Goal: Information Seeking & Learning: Check status

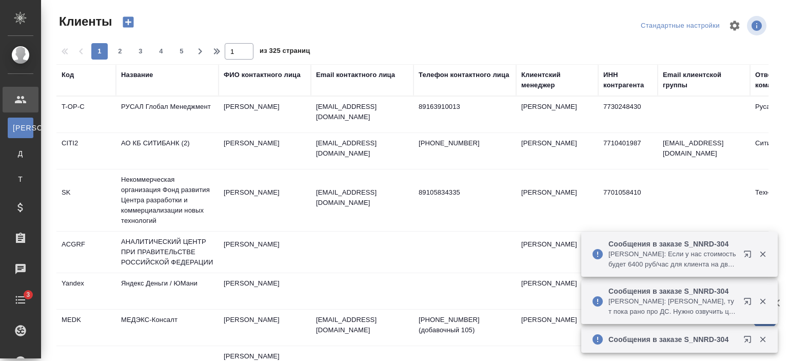
select select "RU"
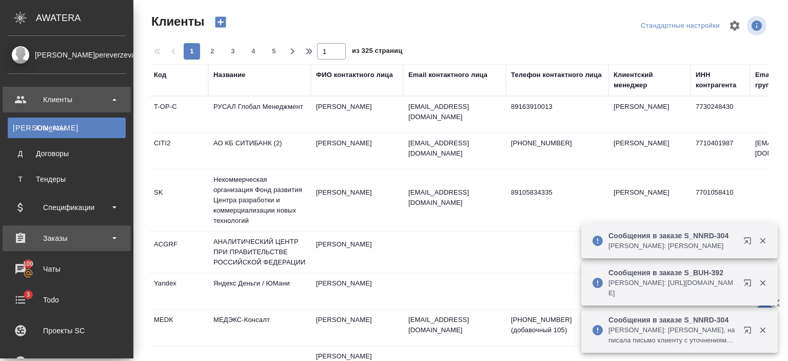
click at [68, 238] on div "Заказы" at bounding box center [67, 237] width 118 height 15
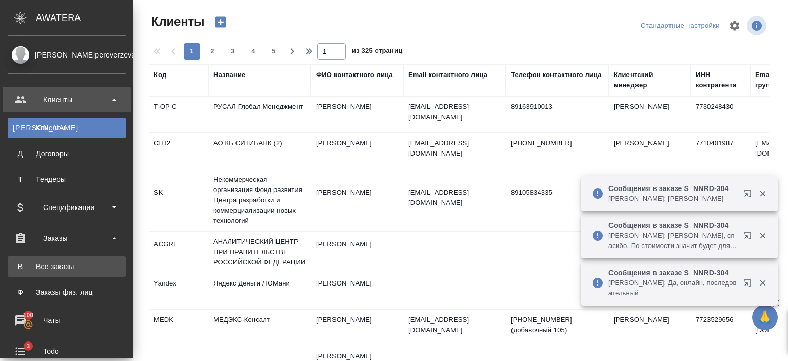
click at [70, 256] on link "В Все заказы" at bounding box center [67, 266] width 118 height 21
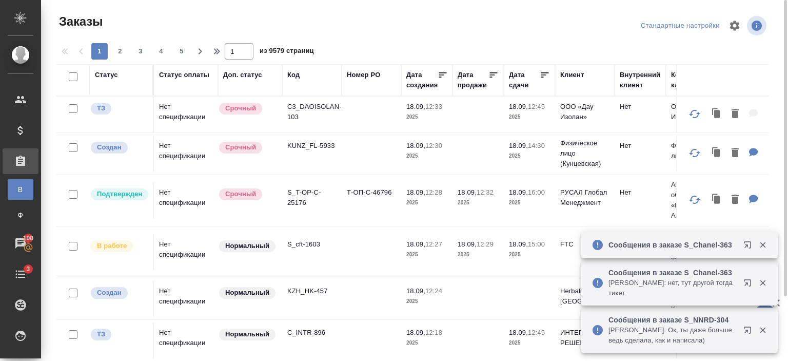
click at [296, 76] on div "Код" at bounding box center [293, 75] width 12 height 10
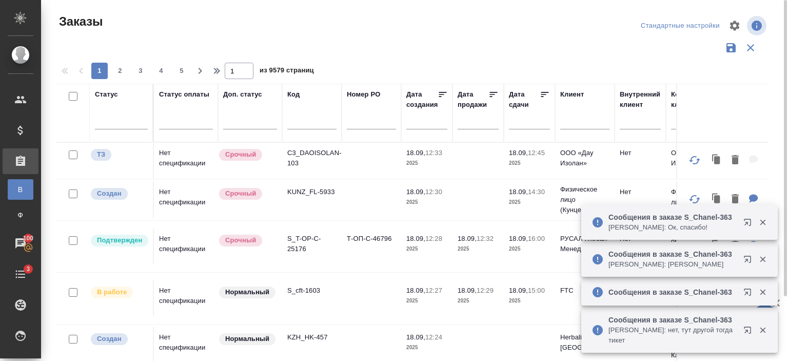
click at [309, 122] on input "text" at bounding box center [311, 122] width 49 height 13
paste input "S_AEST-2"
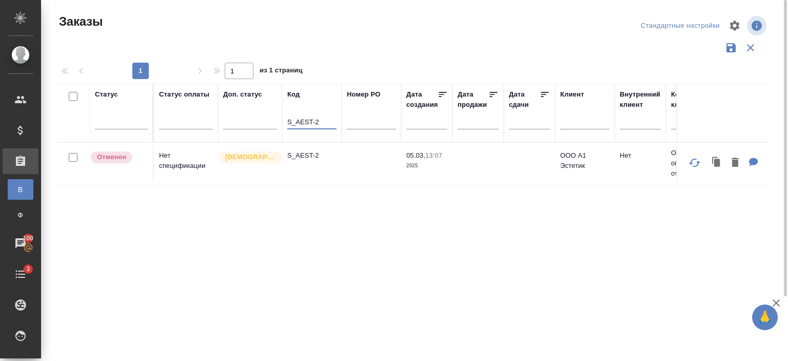
click at [340, 178] on td "S_AEST-2" at bounding box center [311, 163] width 59 height 36
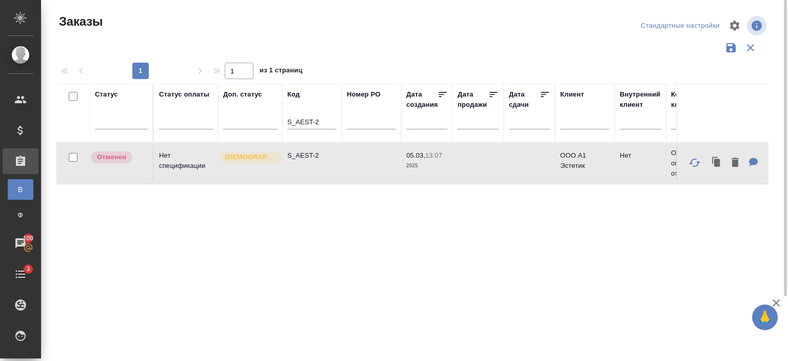
click at [340, 178] on td "S_AEST-2" at bounding box center [311, 163] width 59 height 36
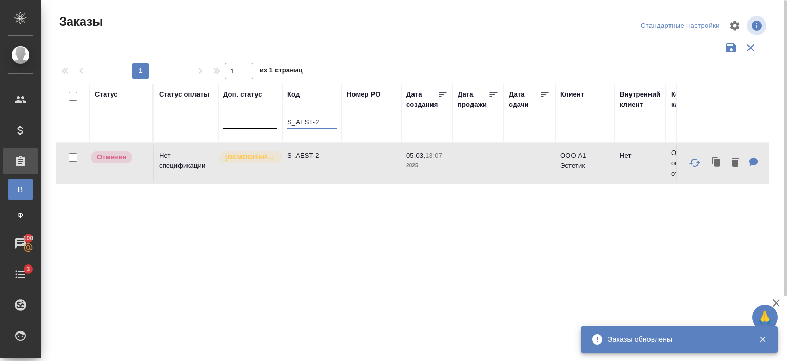
drag, startPoint x: 322, startPoint y: 119, endPoint x: 265, endPoint y: 126, distance: 57.8
paste input "brucite-4"
type input "S_brucite-4"
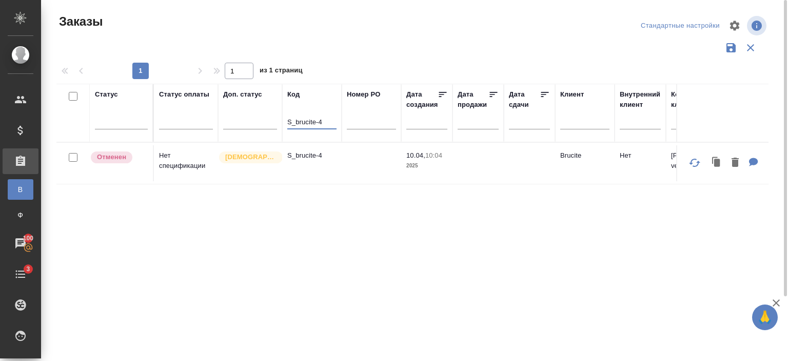
click at [339, 165] on td "S_brucite-4" at bounding box center [311, 163] width 59 height 36
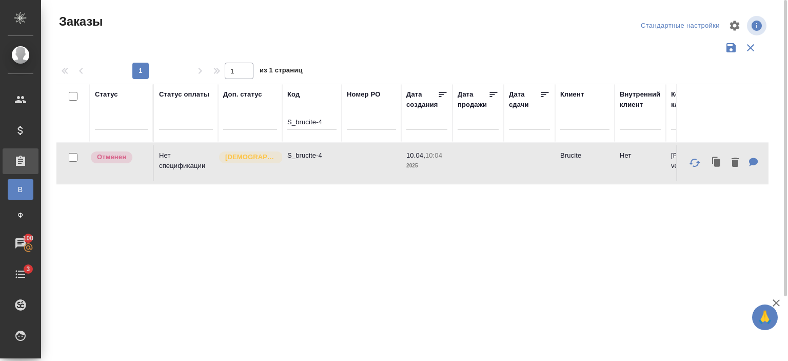
click at [339, 165] on td "S_brucite-4" at bounding box center [311, 163] width 59 height 36
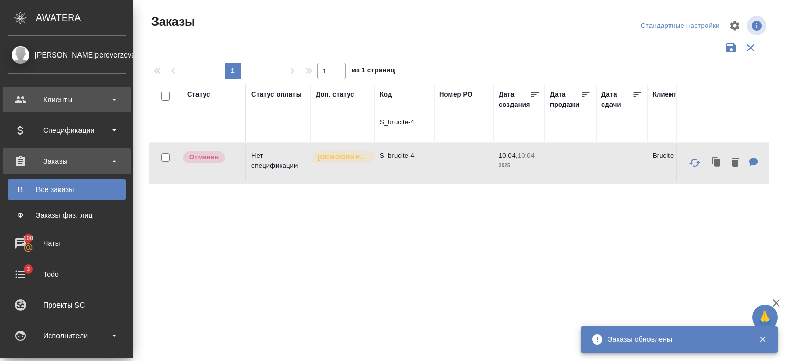
click at [44, 100] on div "Клиенты" at bounding box center [67, 99] width 118 height 15
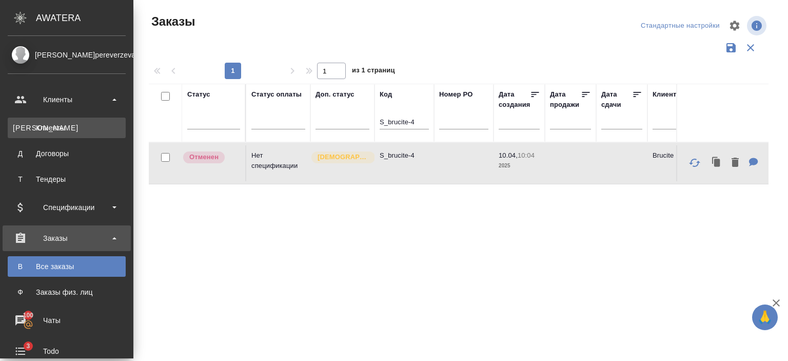
click at [57, 126] on div "Клиенты" at bounding box center [67, 128] width 108 height 10
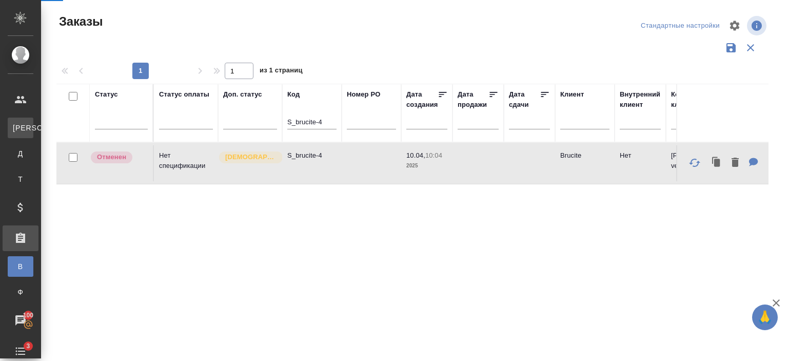
select select "RU"
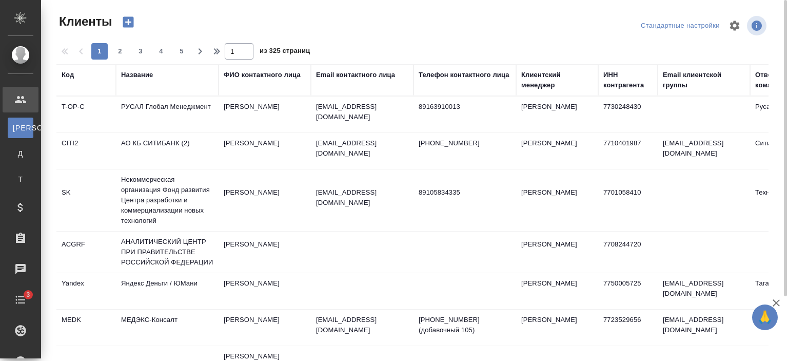
click at [146, 75] on div "Название" at bounding box center [137, 75] width 32 height 10
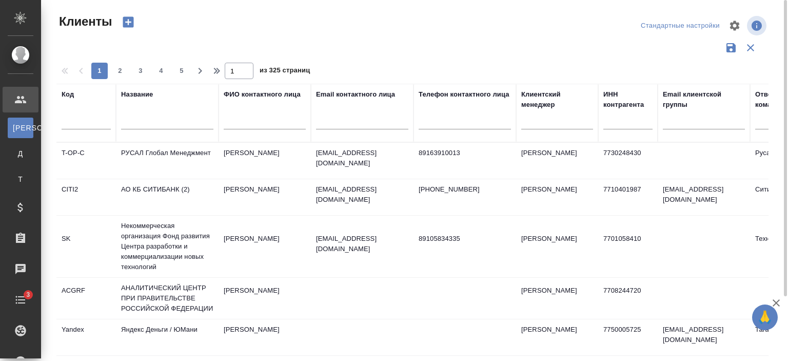
click at [160, 118] on input "text" at bounding box center [167, 122] width 92 height 13
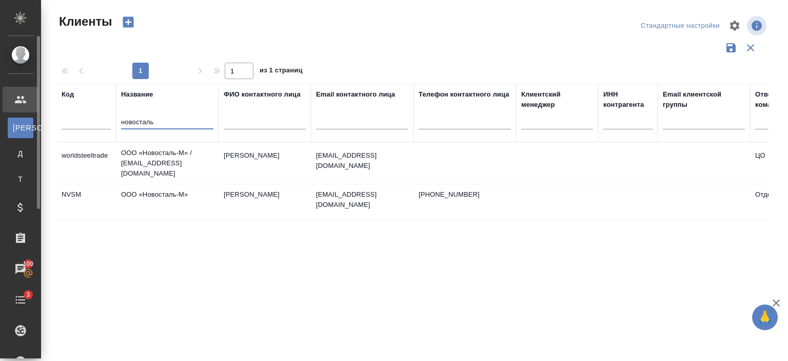
type input "новосталь"
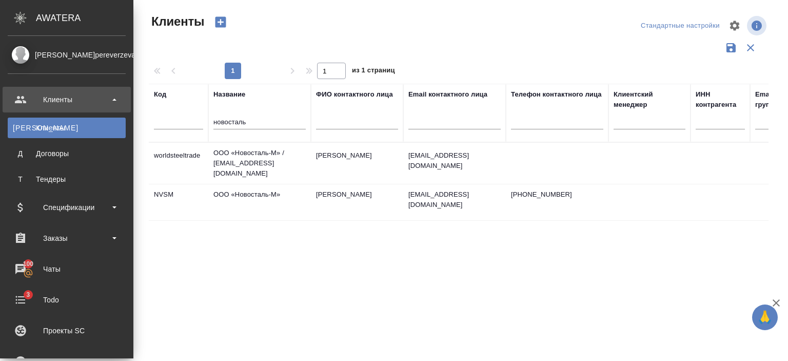
click at [0, 348] on li "Исполнители" at bounding box center [66, 361] width 133 height 26
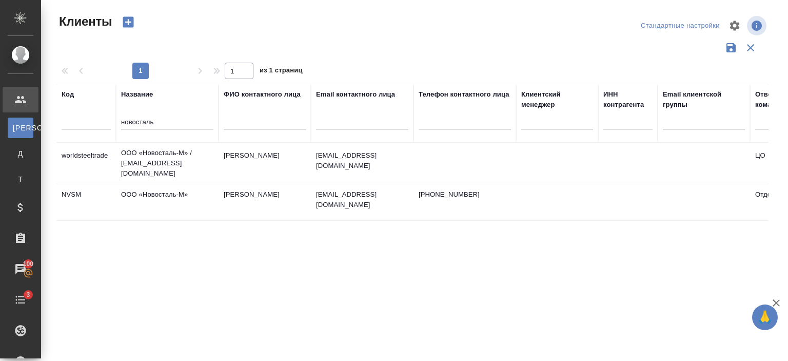
click at [267, 190] on td "[PERSON_NAME]" at bounding box center [265, 202] width 92 height 36
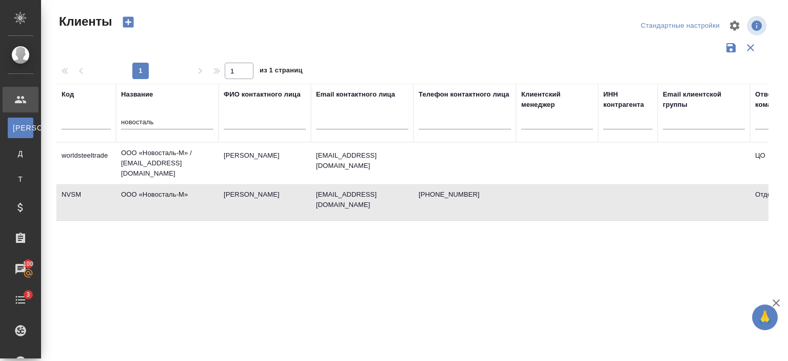
click at [261, 184] on td "[PERSON_NAME]" at bounding box center [265, 202] width 92 height 36
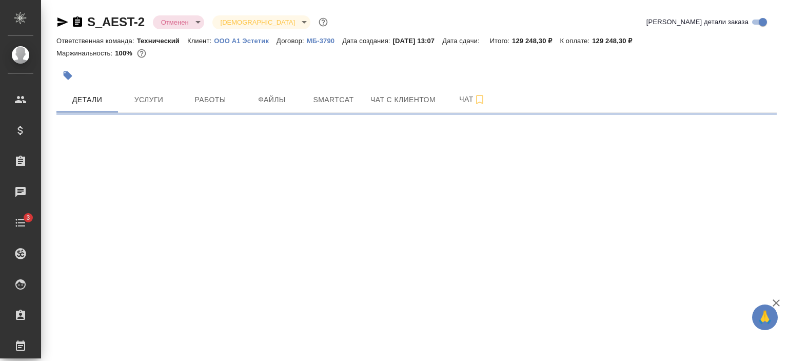
select select "RU"
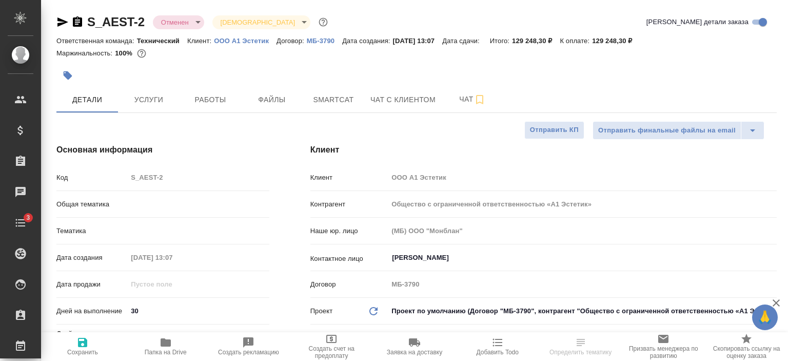
type textarea "x"
click at [234, 36] on link "ООО А1 Эстетик" at bounding box center [245, 40] width 63 height 9
type textarea "x"
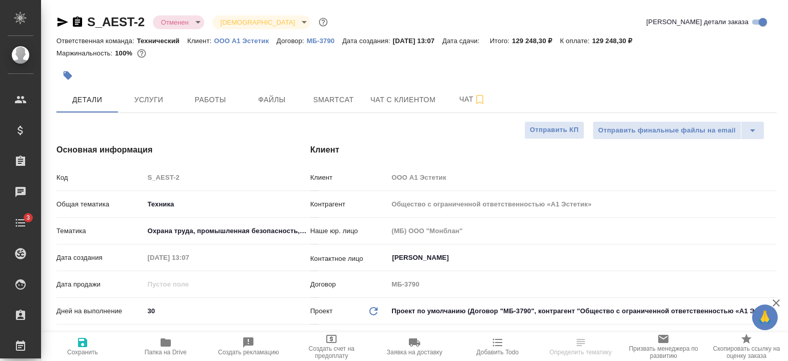
type textarea "x"
select select "RU"
type textarea "x"
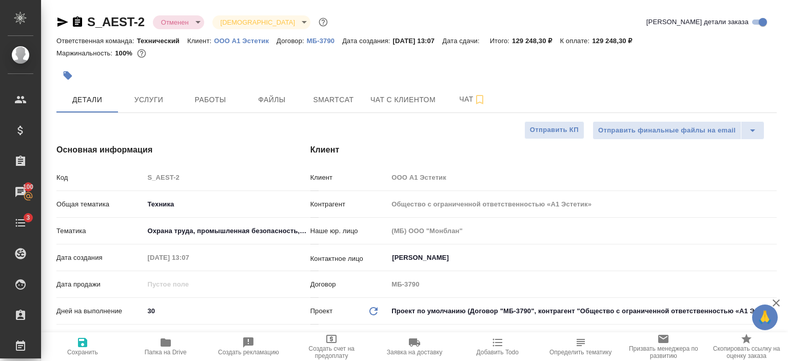
type textarea "x"
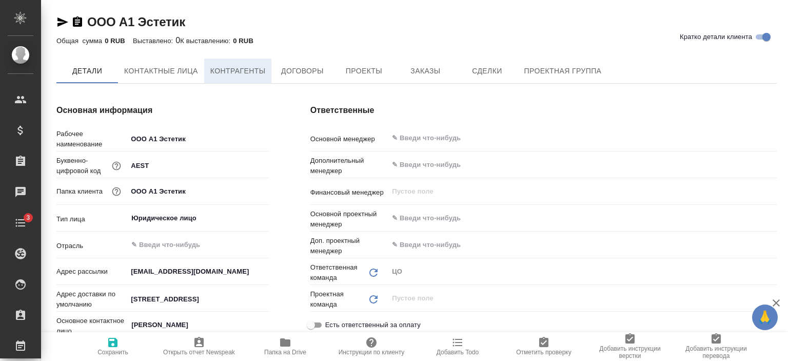
type textarea "x"
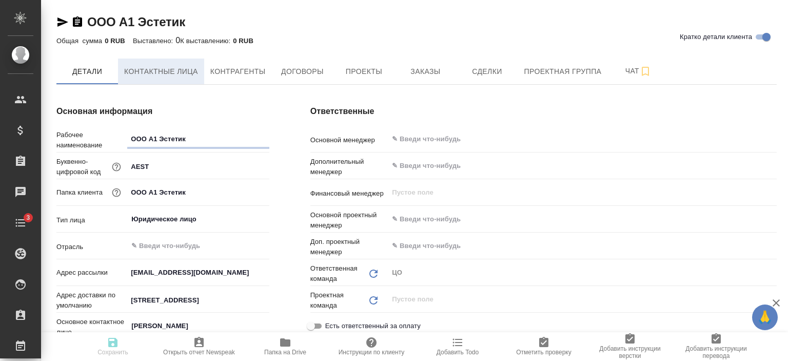
type textarea "x"
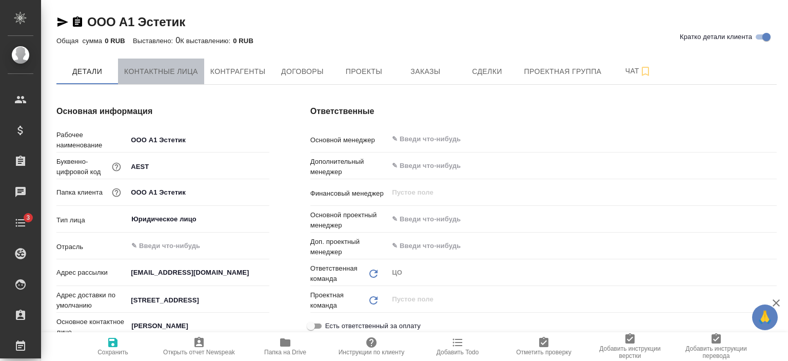
click at [174, 69] on span "Контактные лица" at bounding box center [161, 71] width 74 height 13
select select "RU"
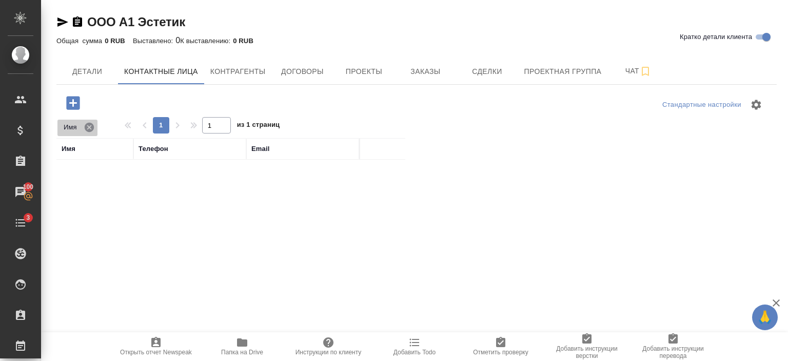
click at [91, 125] on icon at bounding box center [89, 127] width 11 height 11
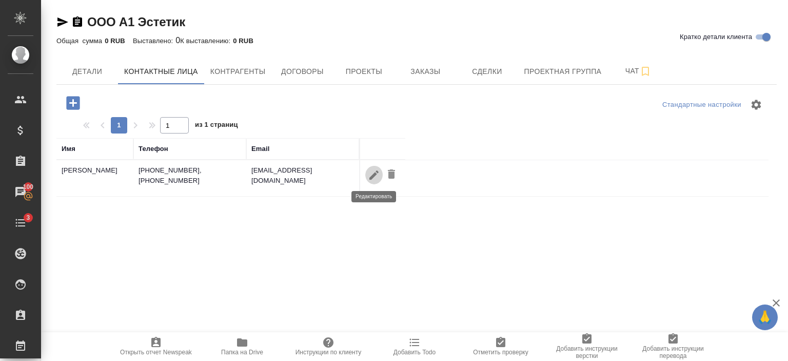
click at [378, 169] on icon "button" at bounding box center [374, 175] width 12 height 12
type input "Вячеслав"
type input "Генералов"
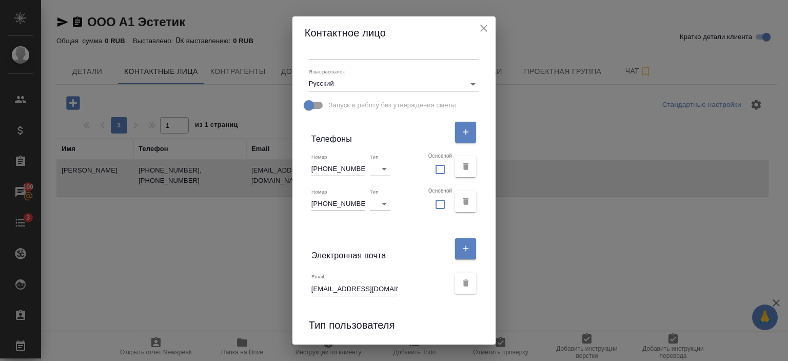
scroll to position [144, 0]
drag, startPoint x: 310, startPoint y: 286, endPoint x: 400, endPoint y: 299, distance: 91.1
click at [400, 299] on div "Email generalov@a1aesthetic.ru" at bounding box center [394, 282] width 179 height 34
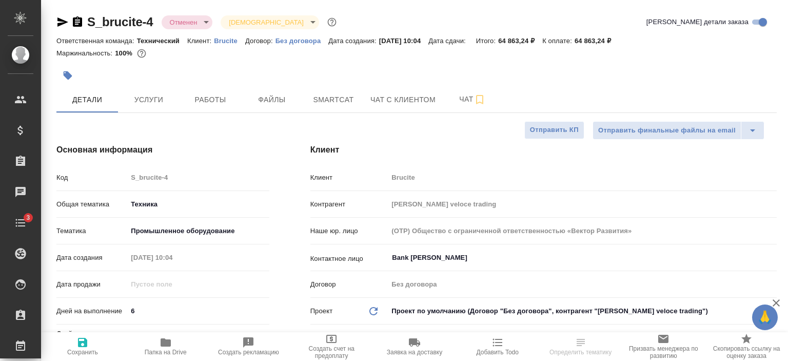
select select "RU"
click at [222, 42] on p "Brucite" at bounding box center [229, 41] width 31 height 8
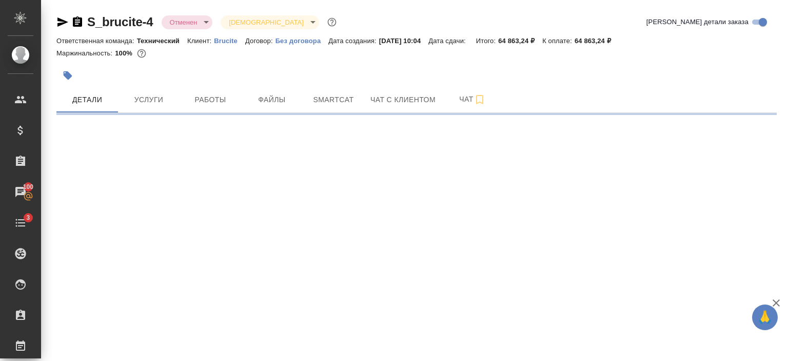
select select "RU"
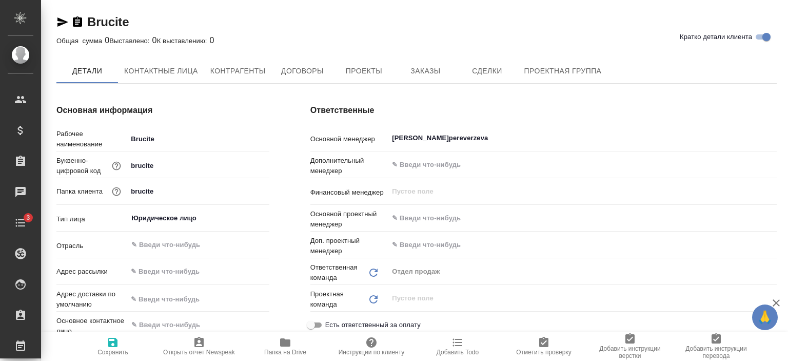
type textarea "x"
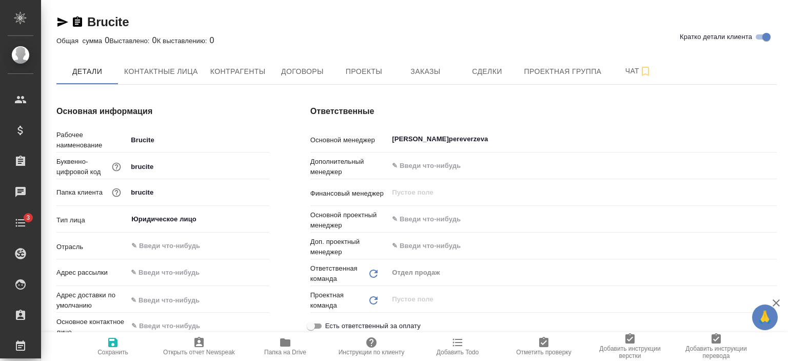
type textarea "x"
click at [426, 70] on span "Заказы" at bounding box center [425, 71] width 49 height 13
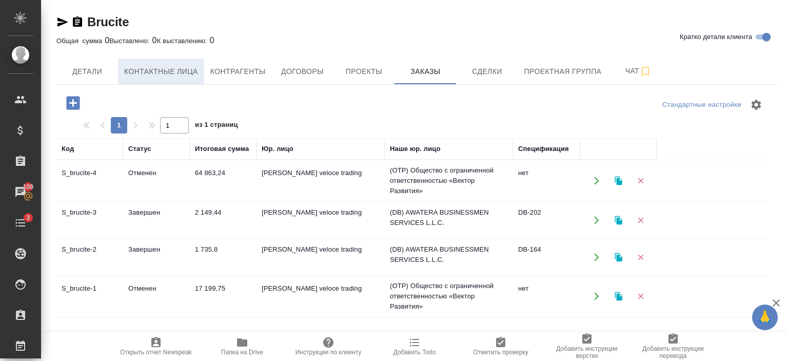
click at [182, 78] on button "Контактные лица" at bounding box center [161, 71] width 86 height 26
select select "RU"
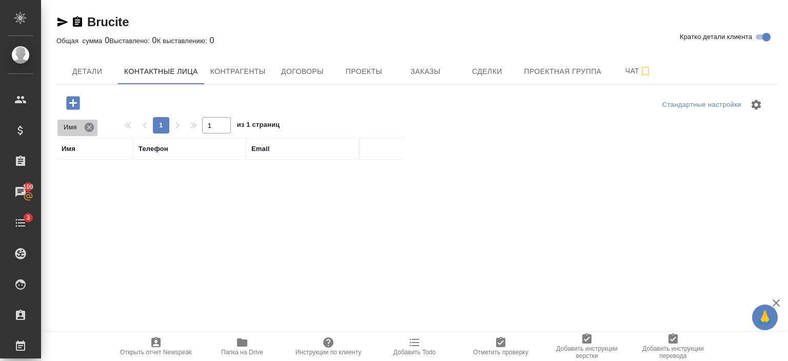
click at [90, 127] on icon at bounding box center [89, 127] width 11 height 11
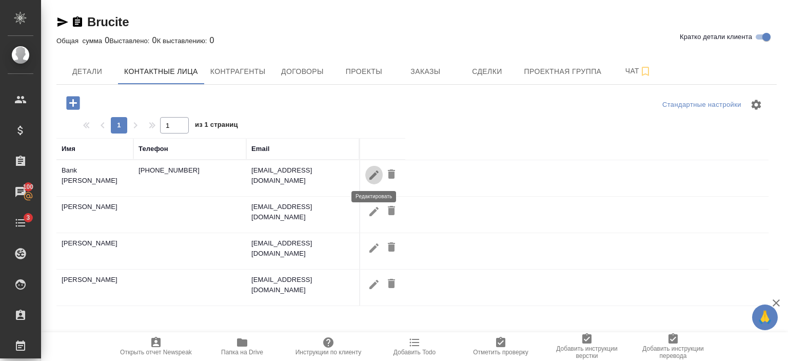
click at [374, 172] on icon "button" at bounding box center [373, 174] width 9 height 9
type input "Leonid"
type input "Bank"
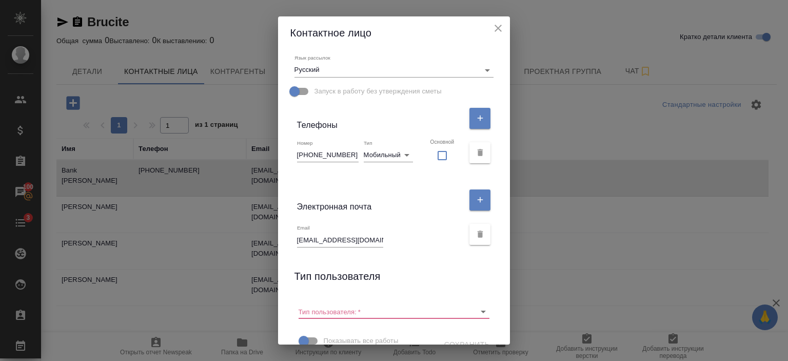
scroll to position [175, 0]
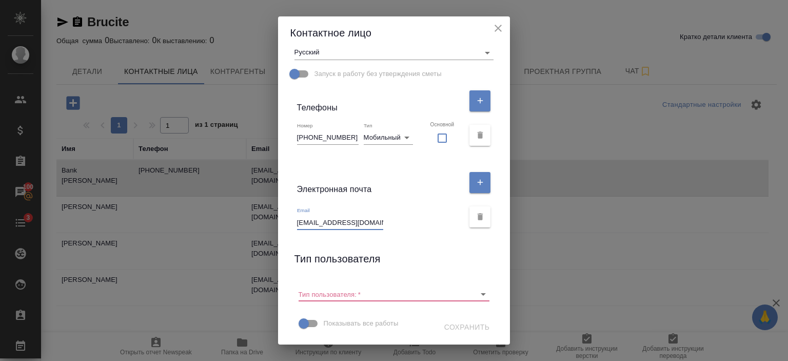
drag, startPoint x: 368, startPoint y: 223, endPoint x: 296, endPoint y: 229, distance: 72.6
click at [296, 229] on div "Имя Leonid Отчество Фамилия Bank Коментарий x Адрес доставки x Язык рассылок Ру…" at bounding box center [394, 196] width 232 height 295
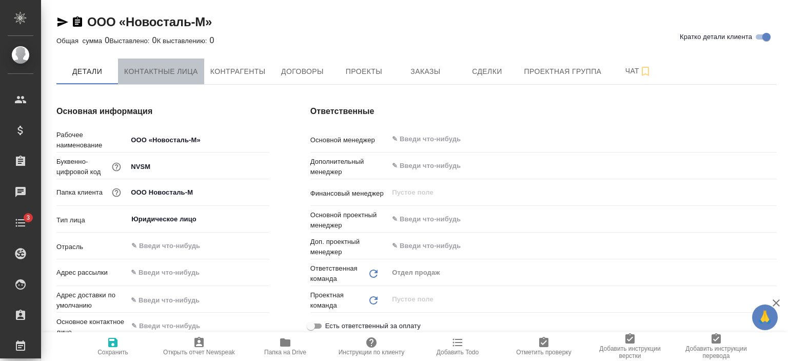
click at [164, 83] on button "Контактные лица" at bounding box center [161, 71] width 86 height 26
select select "RU"
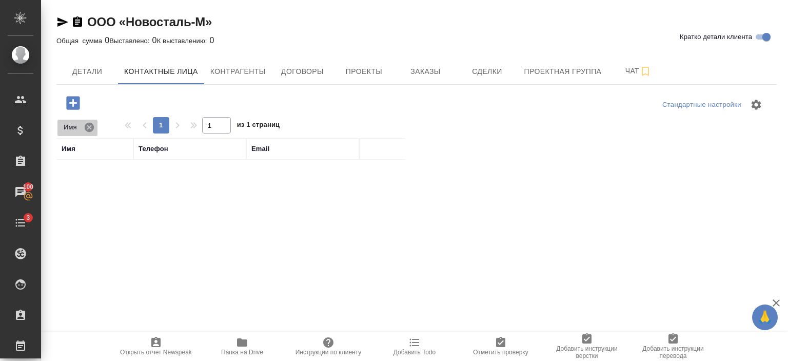
click at [91, 127] on icon at bounding box center [89, 126] width 9 height 9
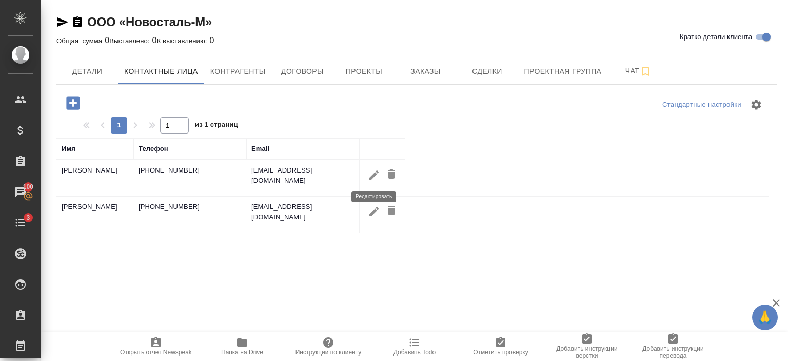
click at [373, 172] on icon "button" at bounding box center [374, 175] width 12 height 12
type input "[PERSON_NAME]"
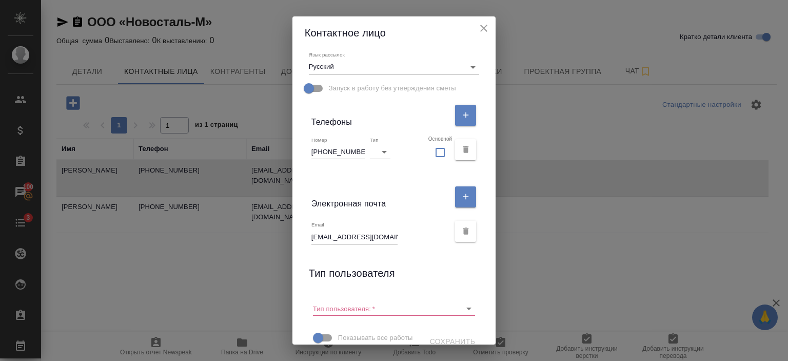
scroll to position [181, 0]
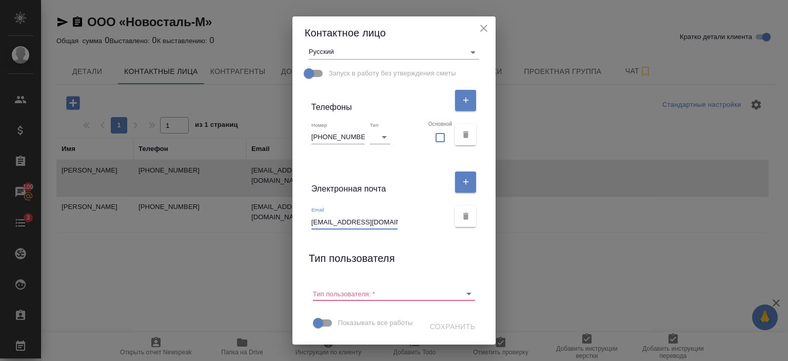
drag, startPoint x: 391, startPoint y: 216, endPoint x: 308, endPoint y: 216, distance: 83.6
click at [308, 216] on div "Email [EMAIL_ADDRESS][DOMAIN_NAME]" at bounding box center [394, 216] width 179 height 34
click at [308, 216] on div "Email buleev.v.g@novostal-m.ru" at bounding box center [394, 216] width 179 height 34
drag, startPoint x: 310, startPoint y: 214, endPoint x: 394, endPoint y: 218, distance: 84.7
click at [394, 218] on div "Email buleev.v.g@novostal-m.ru" at bounding box center [380, 217] width 138 height 23
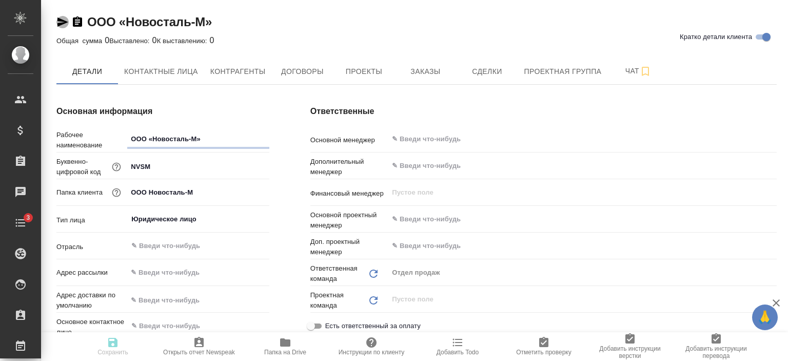
click at [63, 20] on icon "button" at bounding box center [62, 21] width 11 height 9
click at [419, 63] on button "Заказы" at bounding box center [425, 71] width 62 height 26
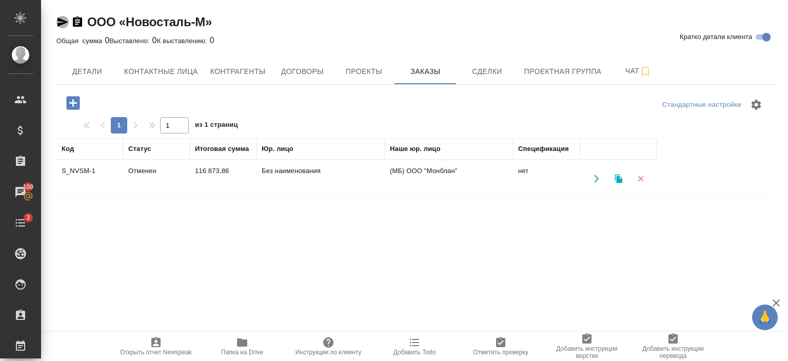
click at [61, 23] on icon "button" at bounding box center [62, 21] width 11 height 9
click at [175, 193] on td "Отменен" at bounding box center [156, 179] width 67 height 36
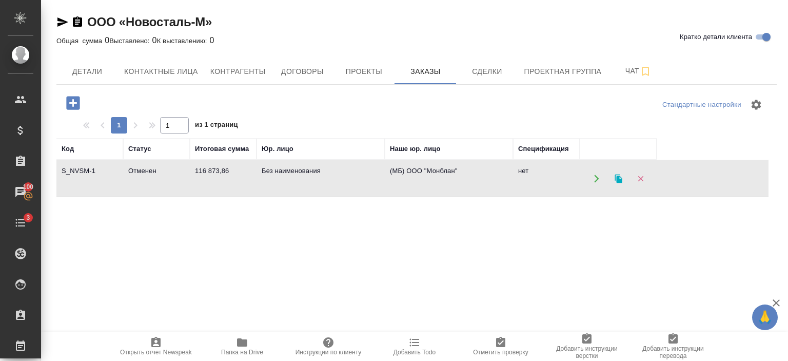
click at [175, 193] on td "Отменен" at bounding box center [156, 179] width 67 height 36
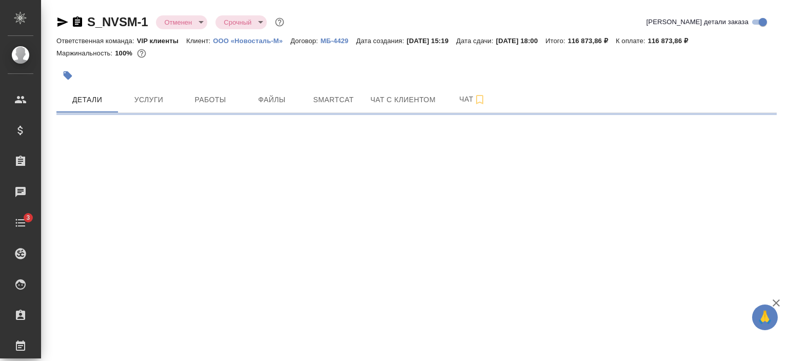
select select "RU"
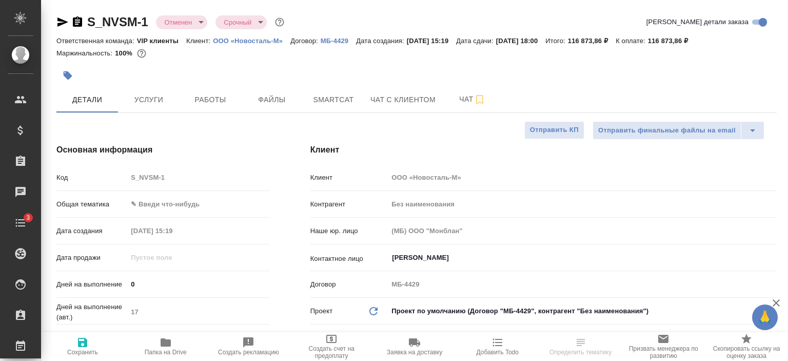
type textarea "x"
click at [59, 22] on icon "button" at bounding box center [62, 22] width 12 height 12
type textarea "x"
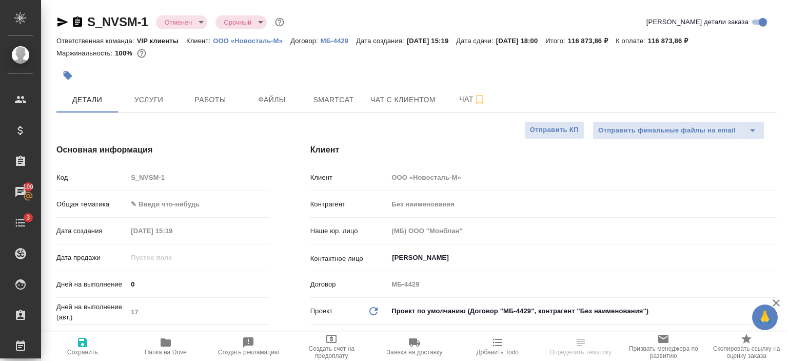
type textarea "x"
select select "RU"
type textarea "x"
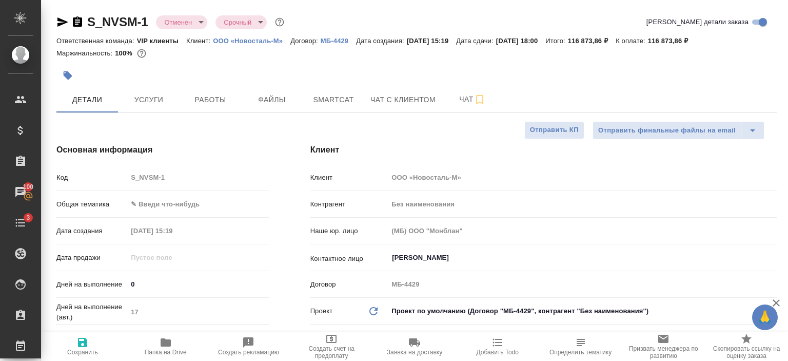
type textarea "x"
